Goal: Task Accomplishment & Management: Manage account settings

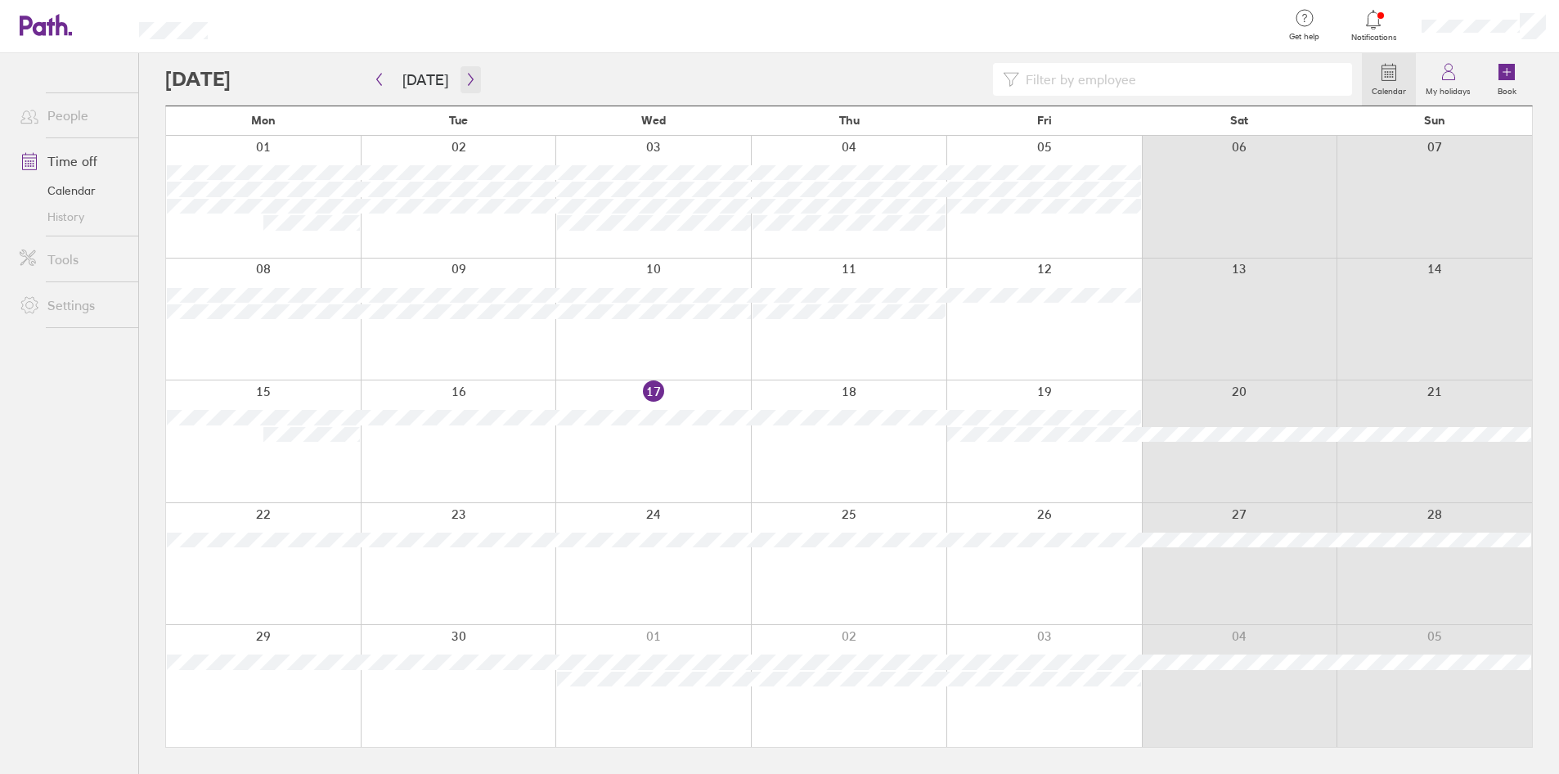
click at [467, 83] on icon "button" at bounding box center [471, 79] width 12 height 13
